Goal: Information Seeking & Learning: Learn about a topic

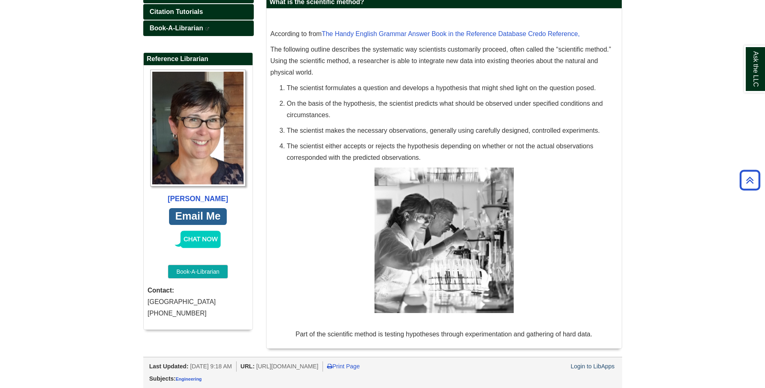
scroll to position [50, 0]
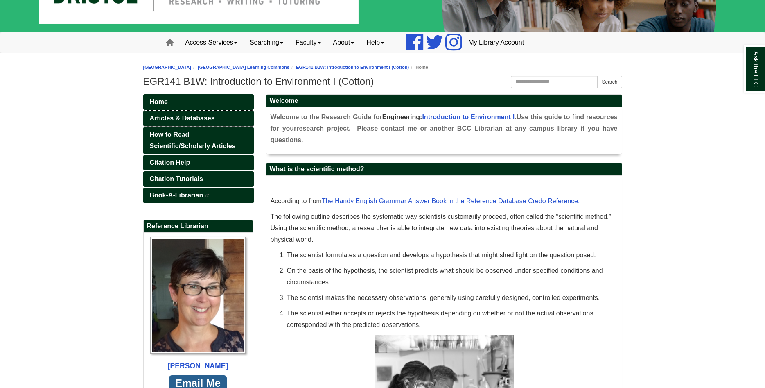
click at [196, 117] on span "Articles & Databases" at bounding box center [182, 118] width 65 height 7
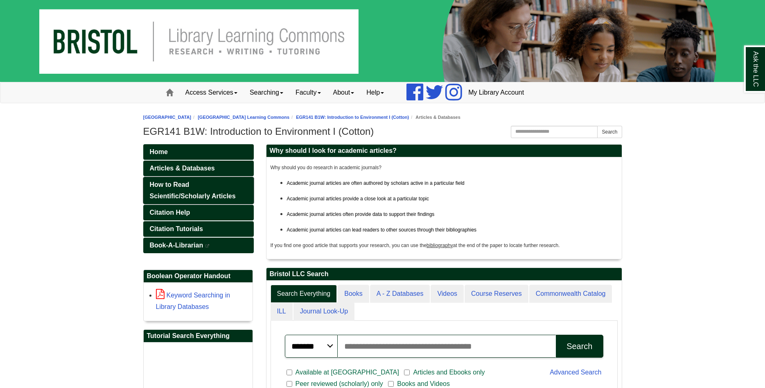
click at [203, 189] on link "How to Read Scientific/Scholarly Articles" at bounding box center [198, 190] width 111 height 27
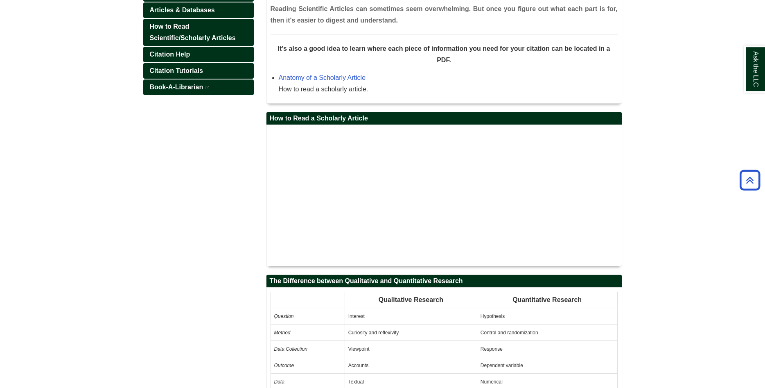
scroll to position [125, 0]
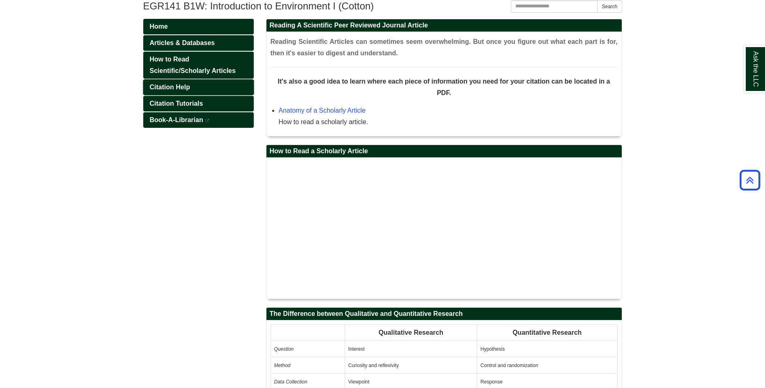
click at [176, 90] on span "Citation Help" at bounding box center [170, 86] width 41 height 7
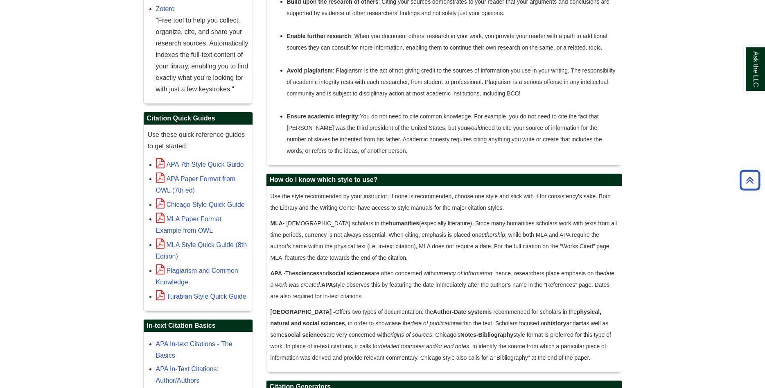
scroll to position [125, 0]
